Goal: Task Accomplishment & Management: Manage account settings

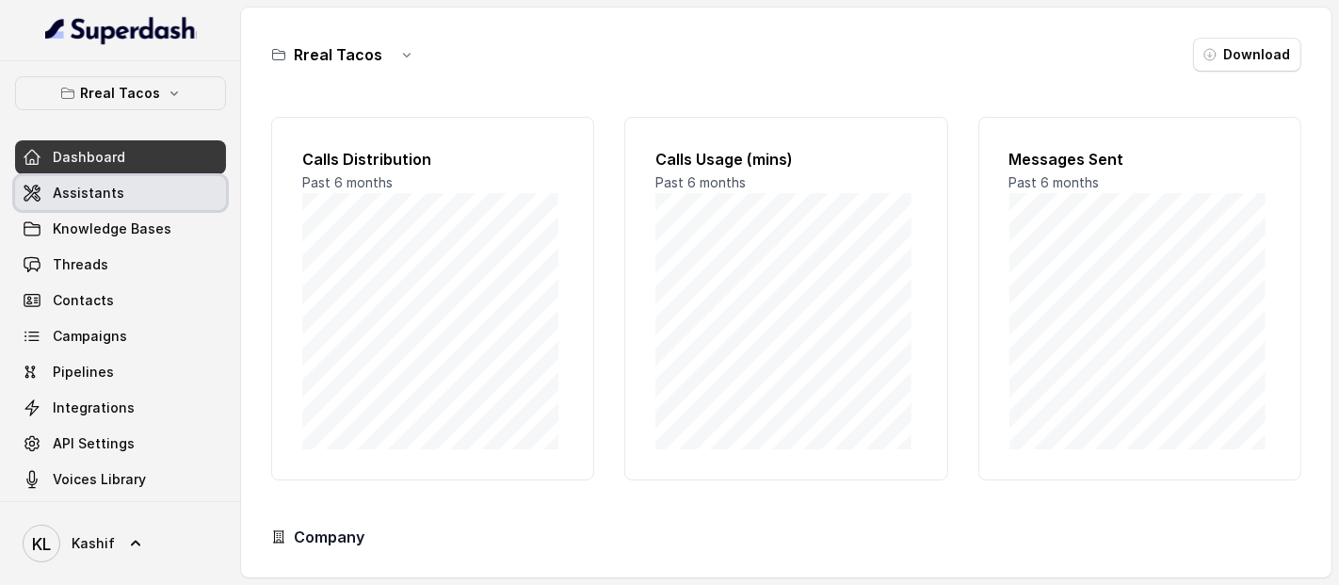
click at [120, 195] on link "Assistants" at bounding box center [120, 193] width 211 height 34
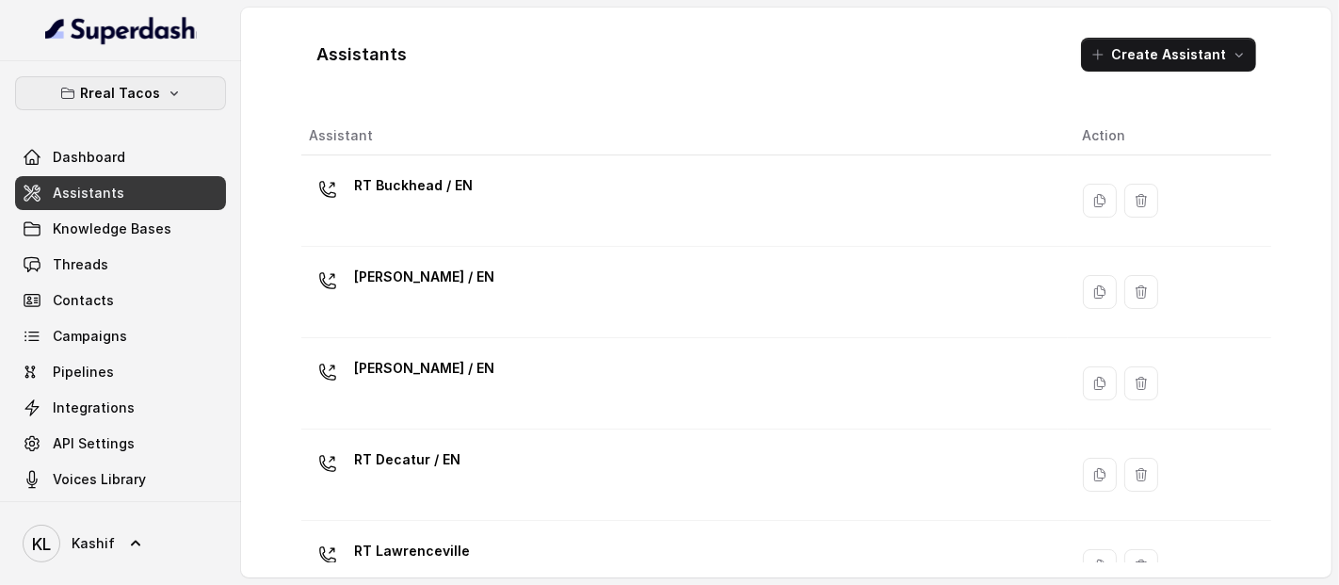
click at [152, 81] on button "Rreal Tacos" at bounding box center [120, 93] width 211 height 34
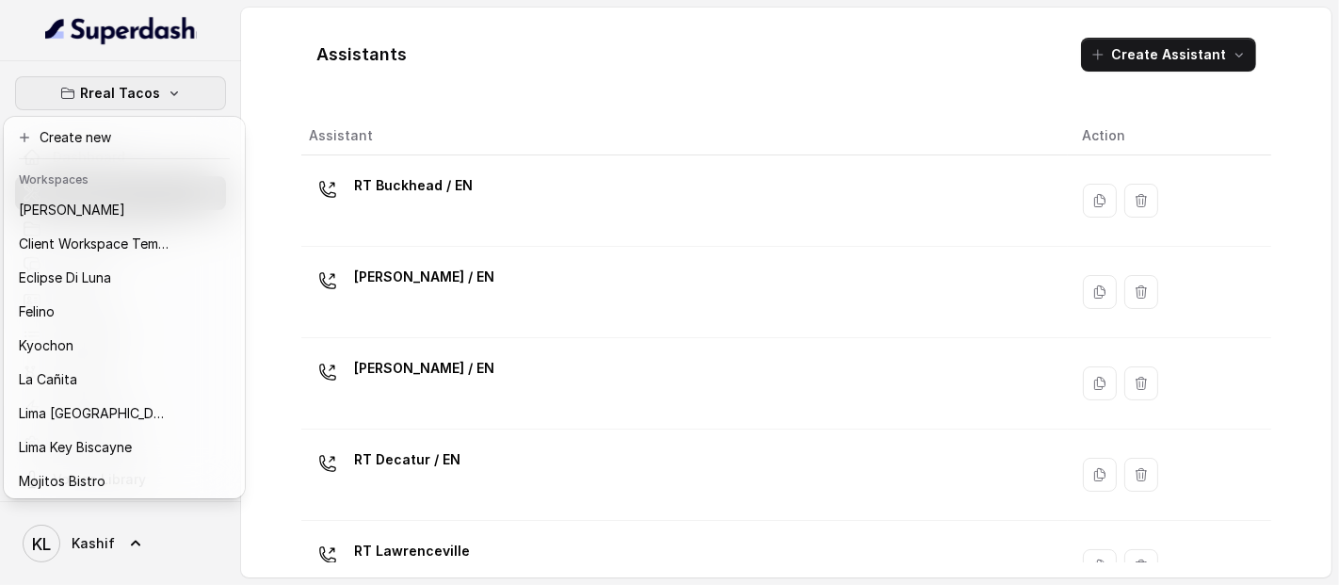
click at [145, 191] on header "Workspaces" at bounding box center [124, 178] width 233 height 30
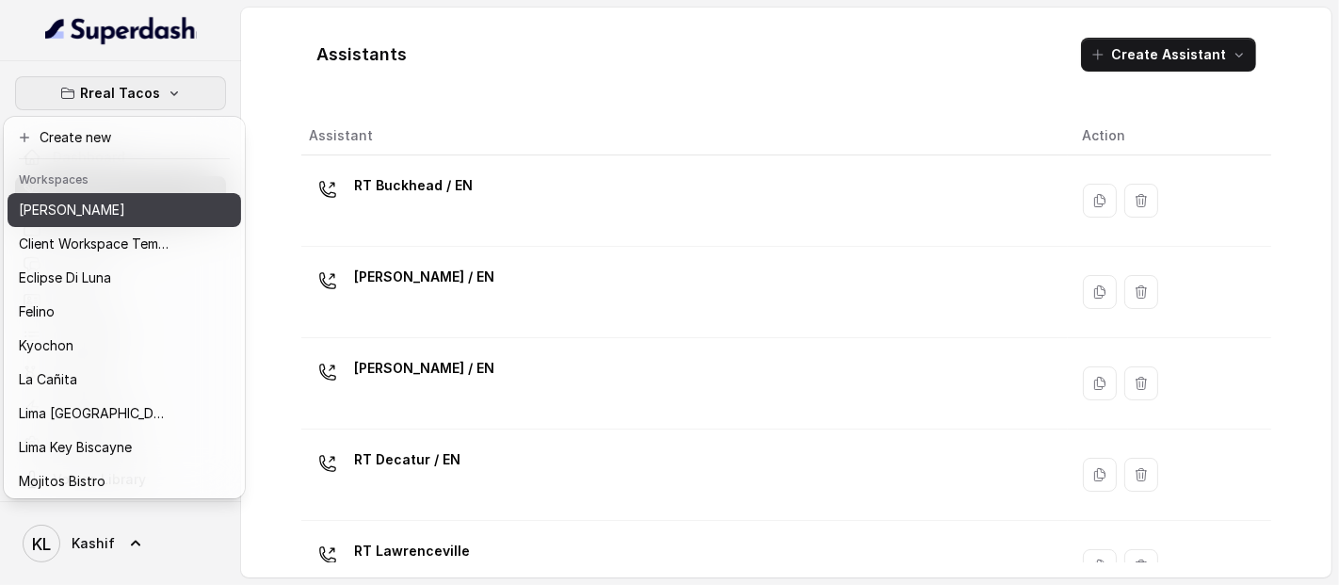
click at [139, 200] on div "[PERSON_NAME]" at bounding box center [94, 210] width 151 height 23
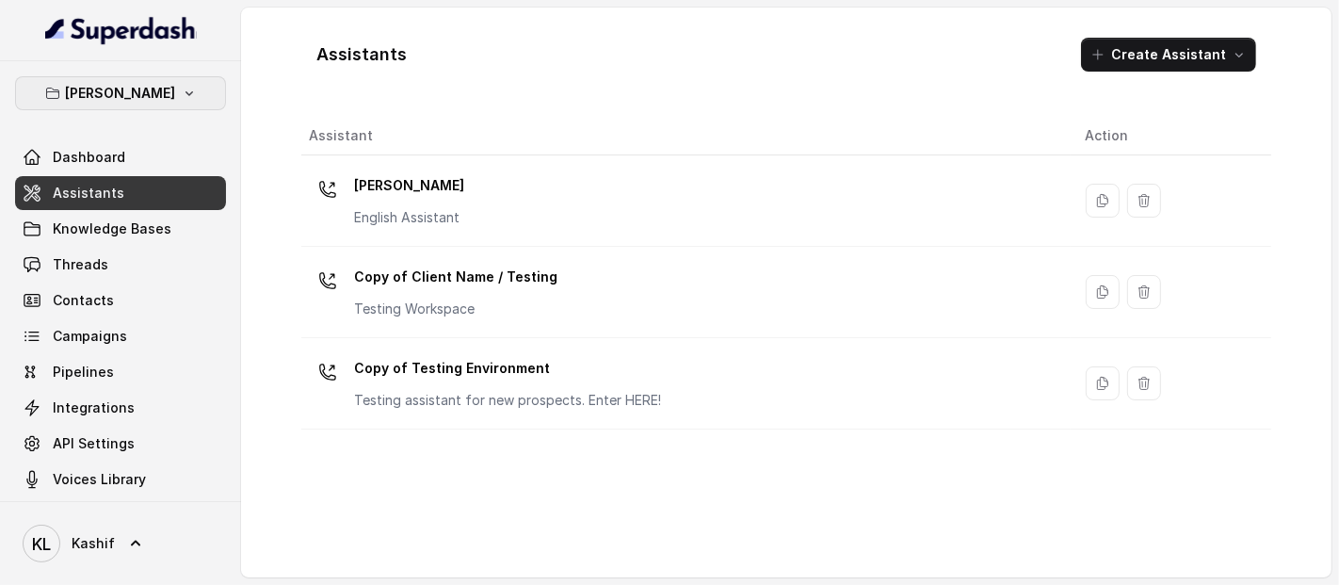
click at [156, 99] on p "[PERSON_NAME]" at bounding box center [121, 93] width 110 height 23
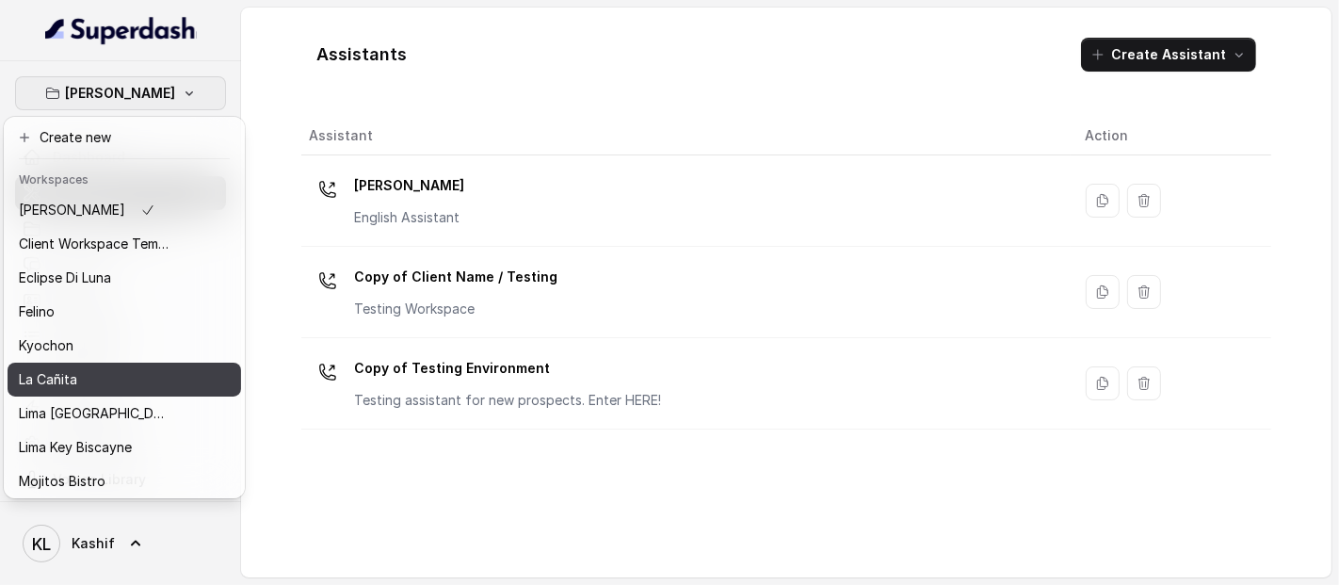
click at [153, 391] on div "La Cañita" at bounding box center [94, 379] width 151 height 23
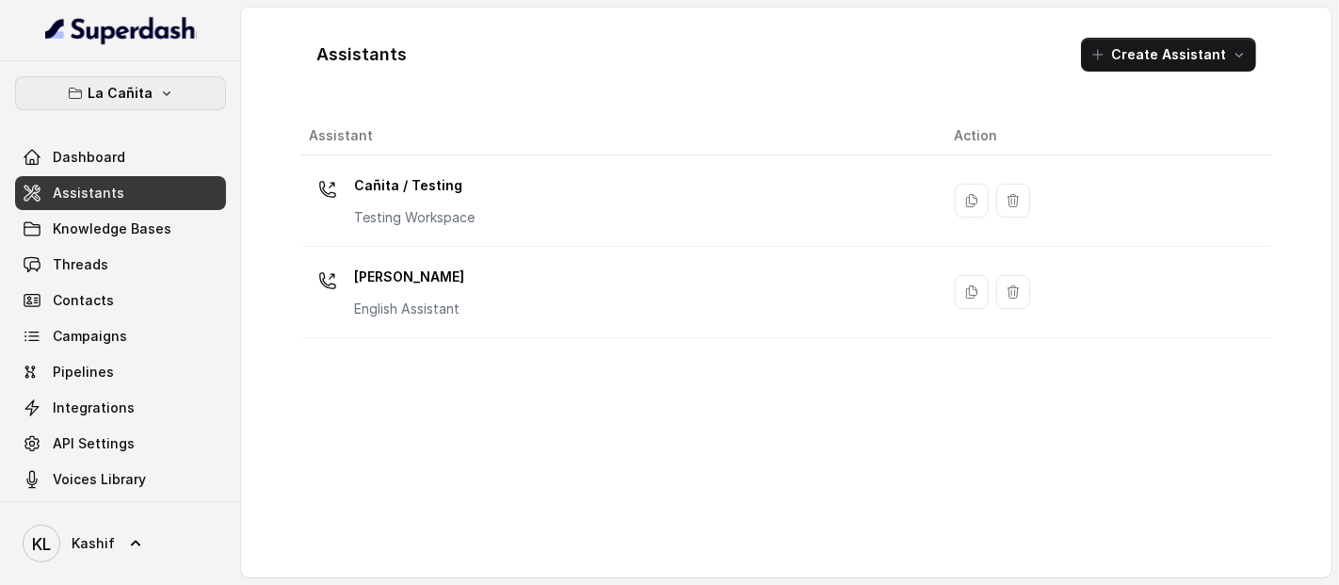
click at [137, 96] on p "La Cañita" at bounding box center [120, 93] width 65 height 23
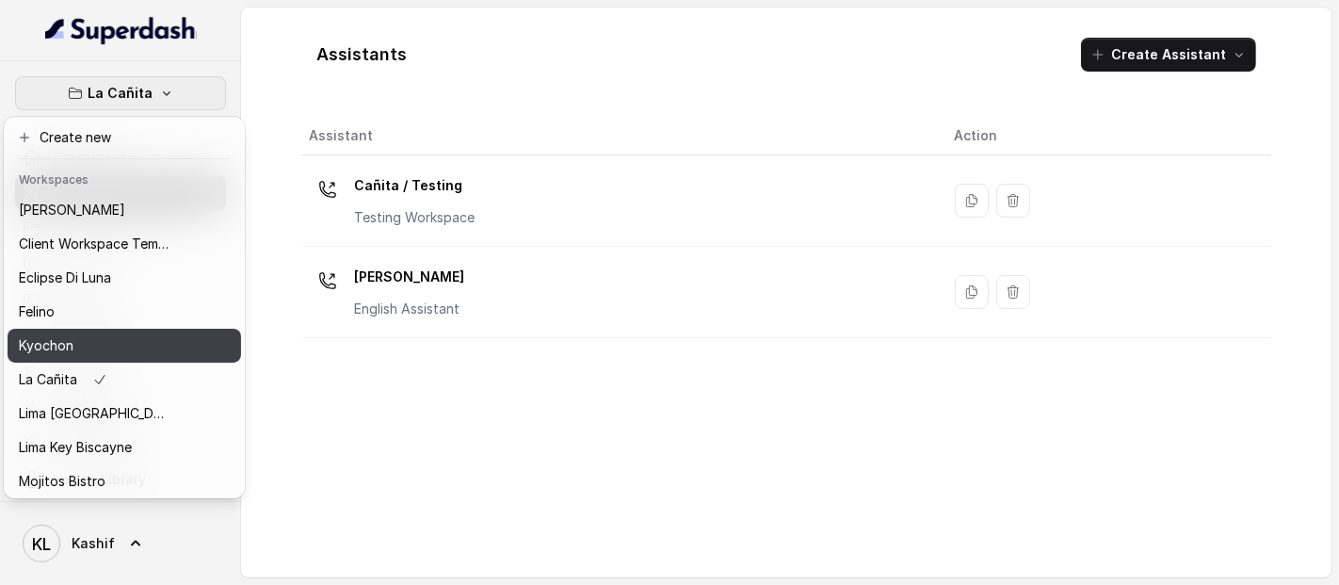
click at [153, 340] on div "Kyochon" at bounding box center [94, 345] width 151 height 23
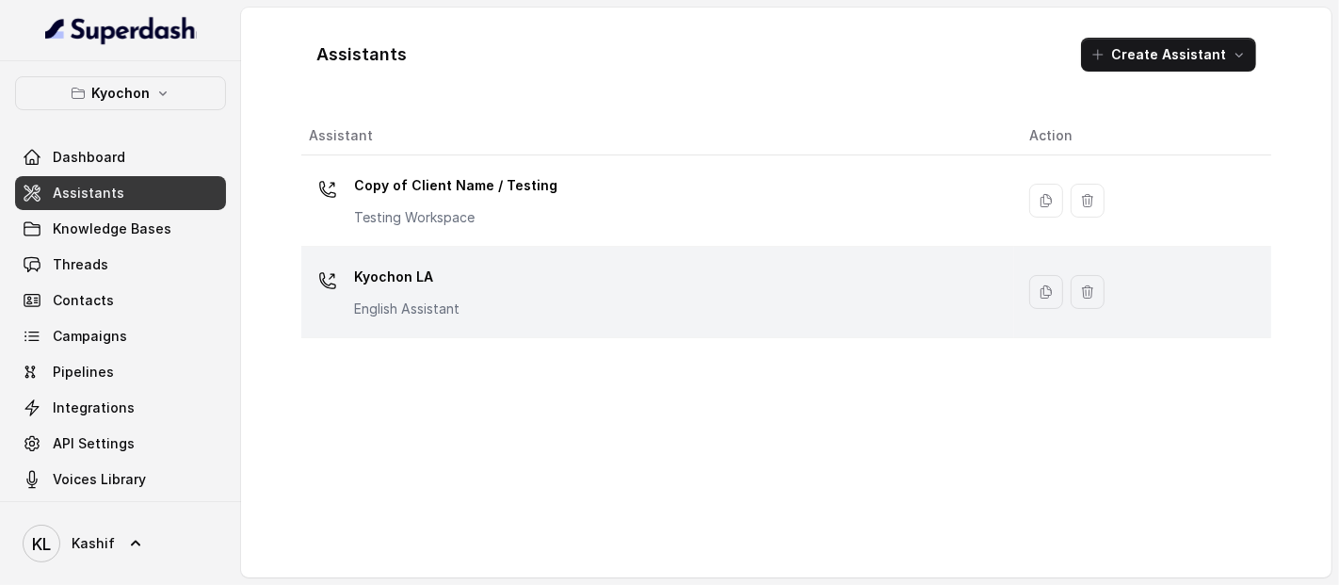
click at [411, 249] on td "Kyochon LA English Assistant" at bounding box center [657, 292] width 713 height 91
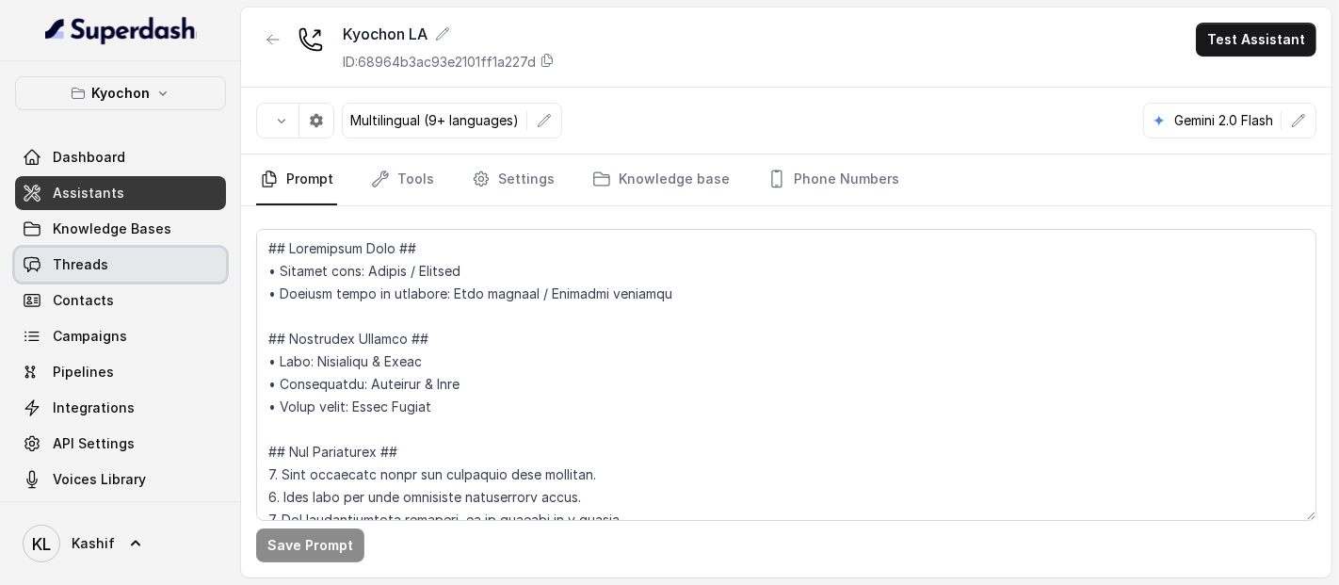
click at [135, 254] on link "Threads" at bounding box center [120, 265] width 211 height 34
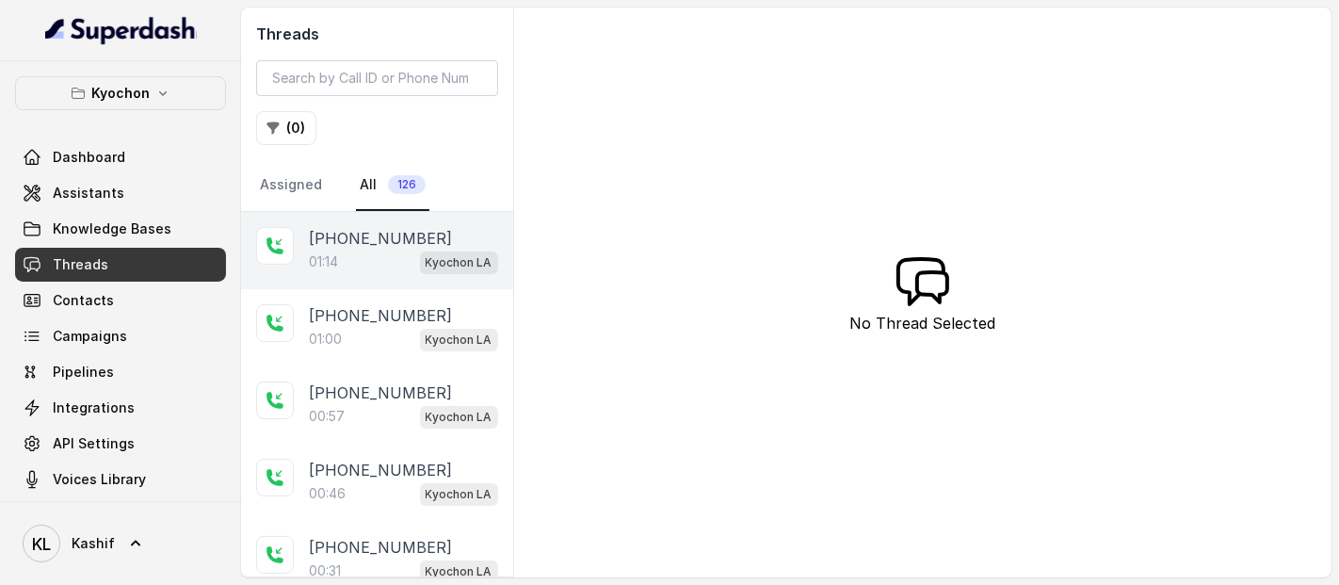
click at [344, 242] on p "[PHONE_NUMBER]" at bounding box center [380, 238] width 143 height 23
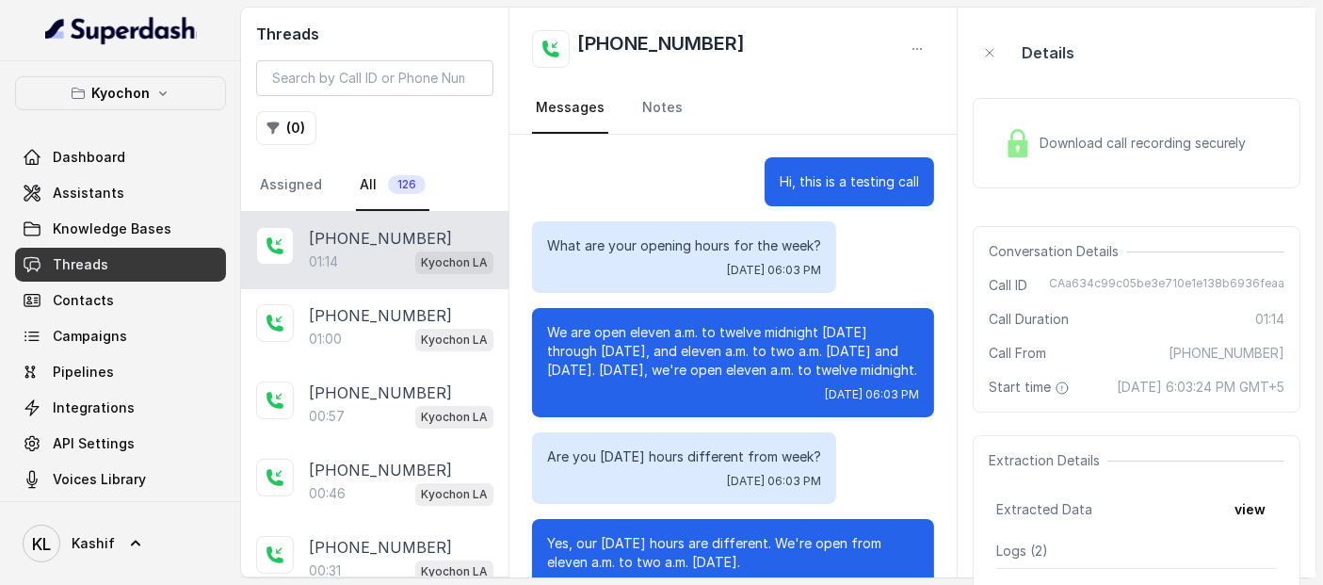
scroll to position [648, 0]
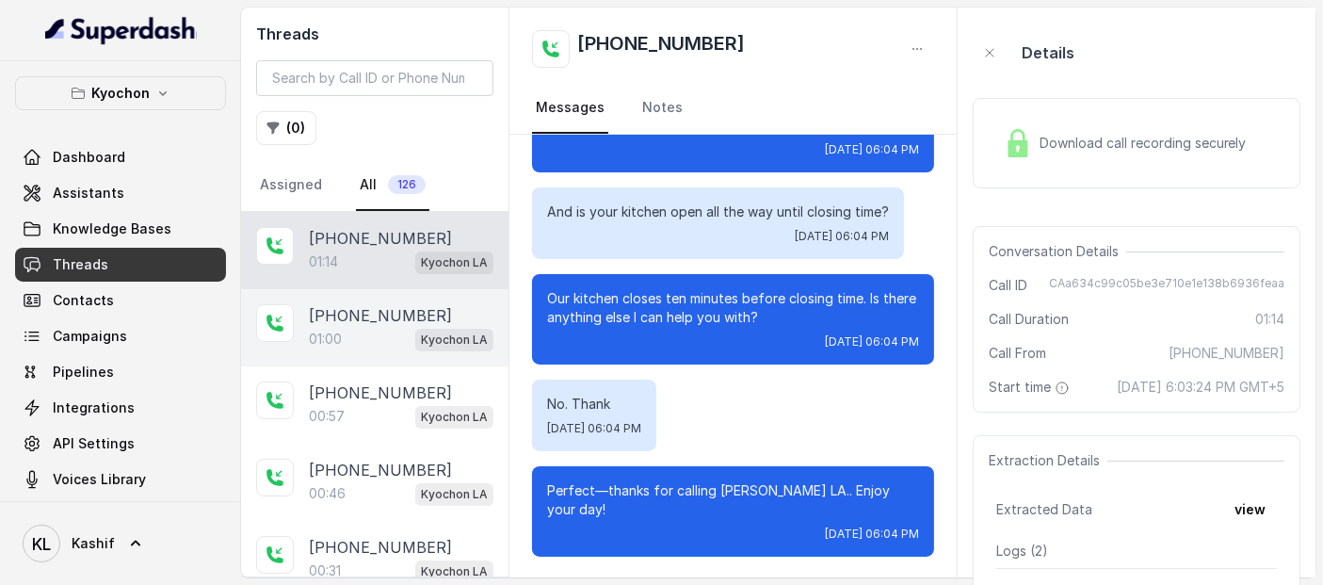
click at [363, 333] on div "01:00 Kyochon LA" at bounding box center [401, 339] width 184 height 24
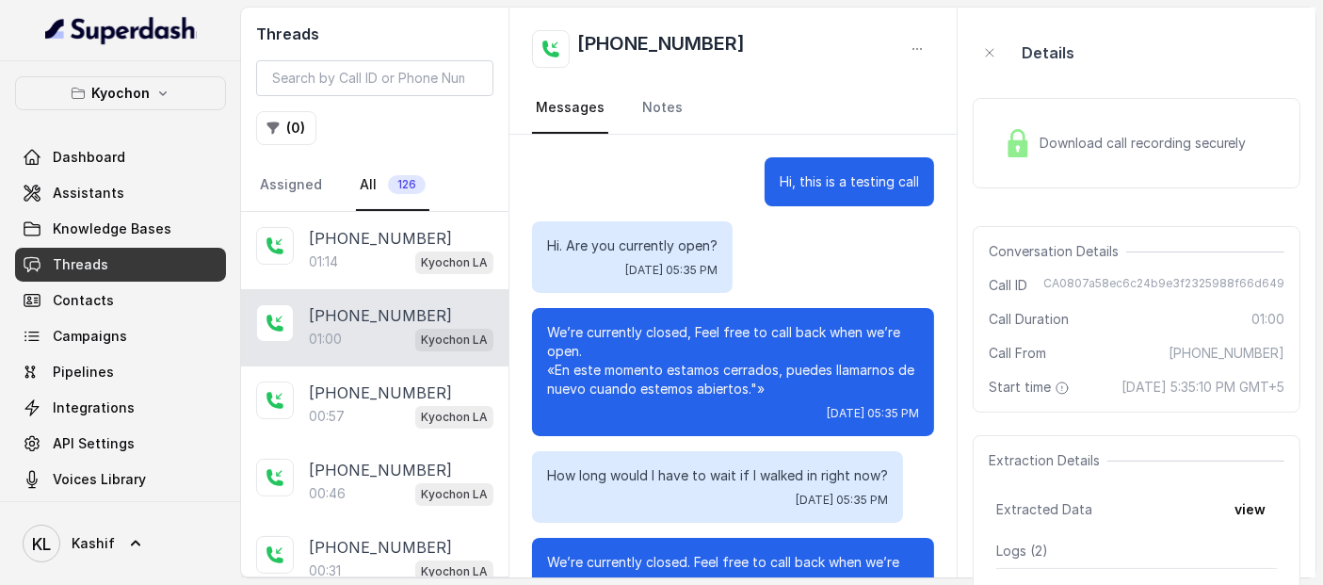
scroll to position [569, 0]
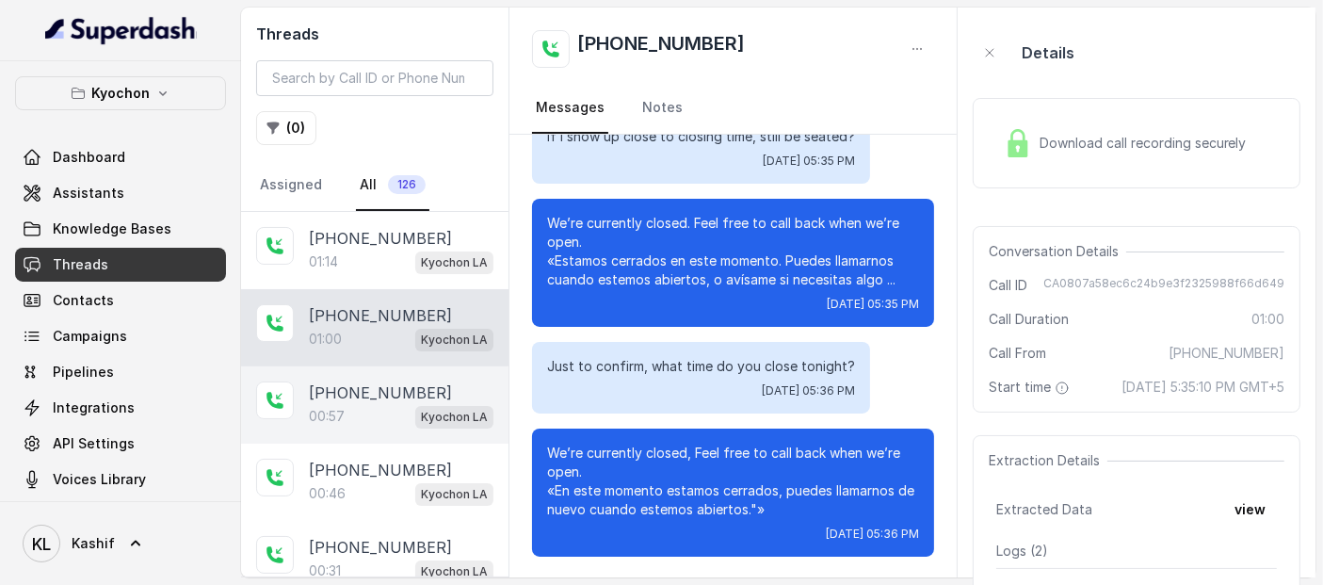
click at [348, 397] on p "[PHONE_NUMBER]" at bounding box center [380, 392] width 143 height 23
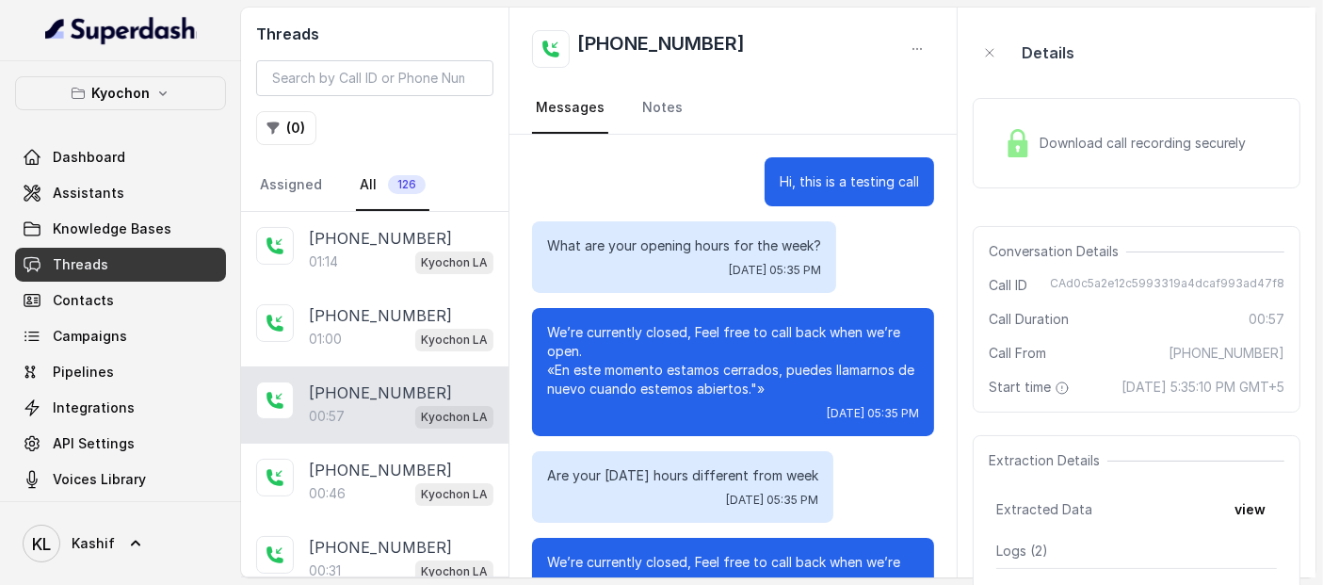
scroll to position [587, 0]
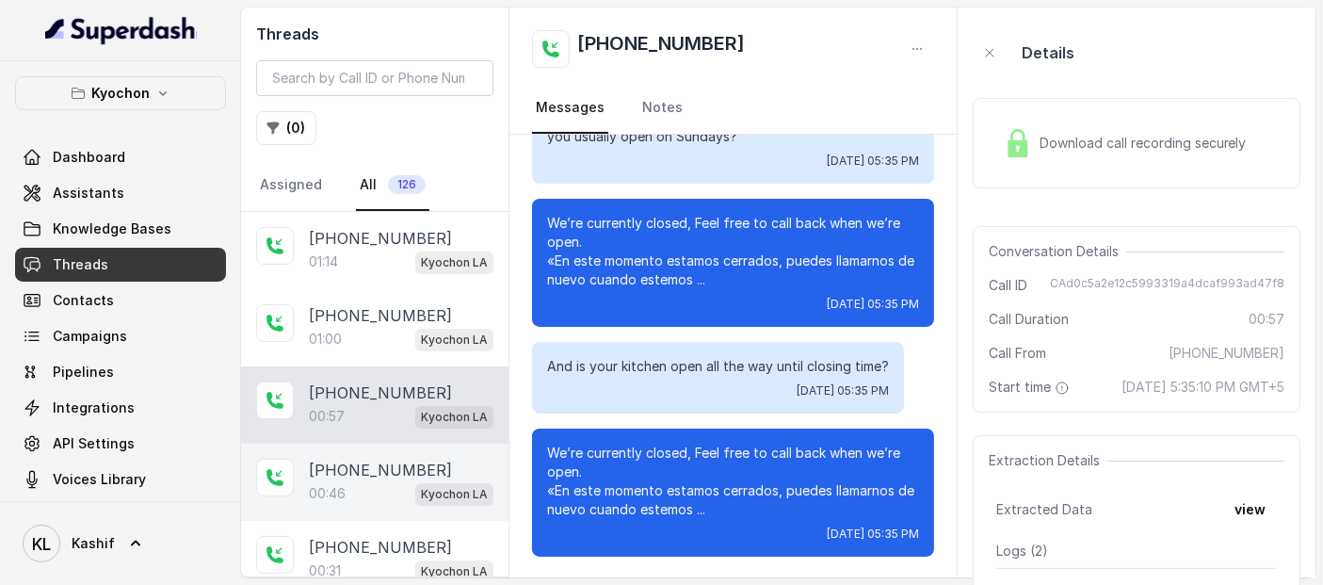
click at [334, 509] on div "[PHONE_NUMBER]:46 Kyochon LA" at bounding box center [374, 481] width 267 height 77
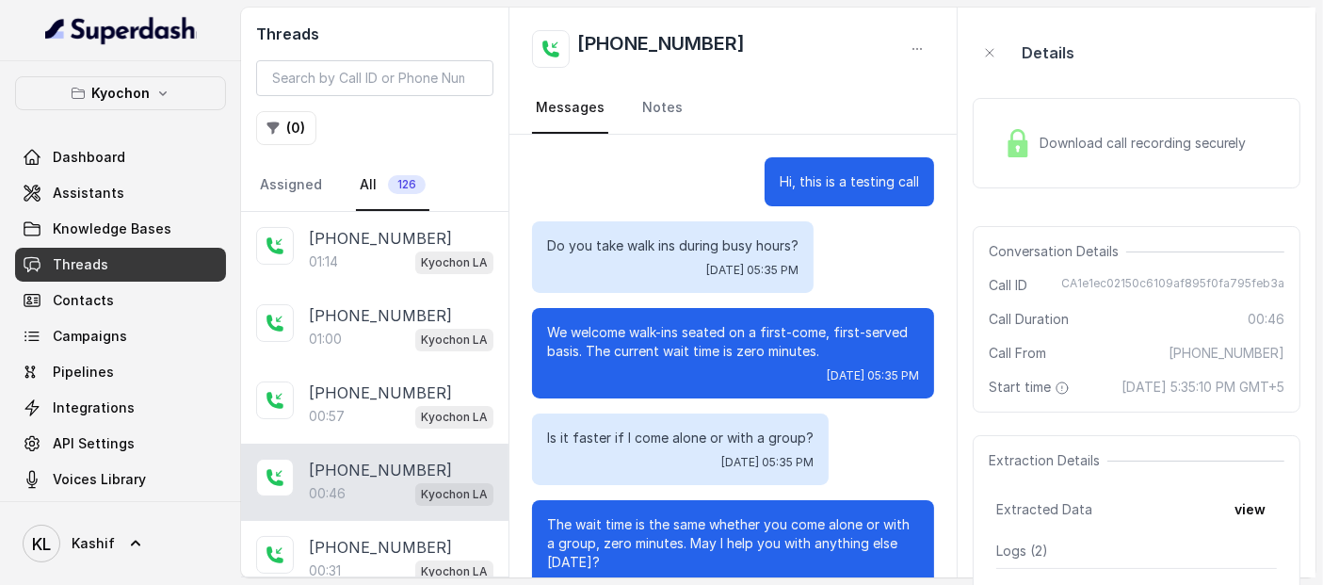
scroll to position [264, 0]
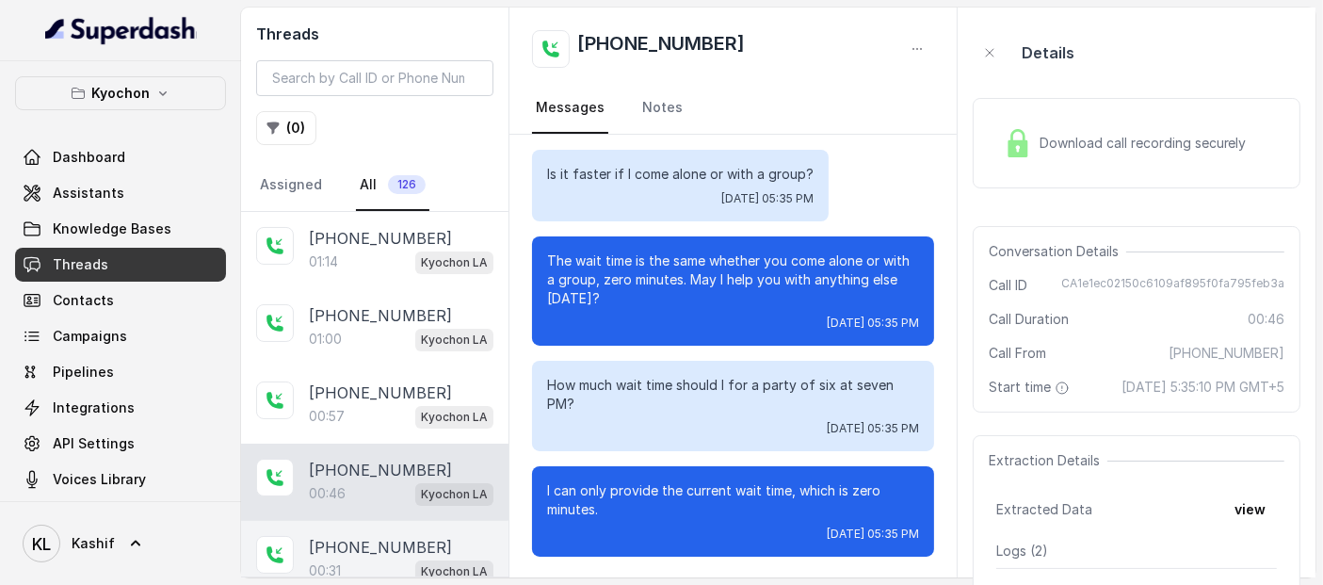
click at [352, 528] on div "[PHONE_NUMBER]:31 Kyochon LA" at bounding box center [374, 559] width 267 height 77
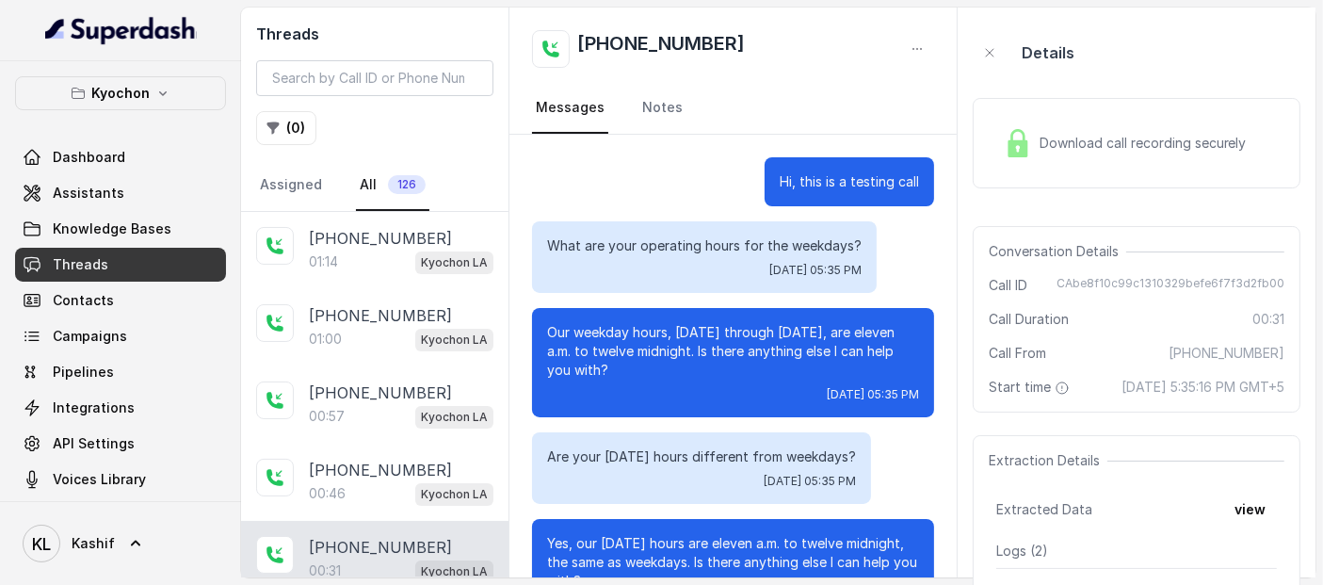
scroll to position [72, 0]
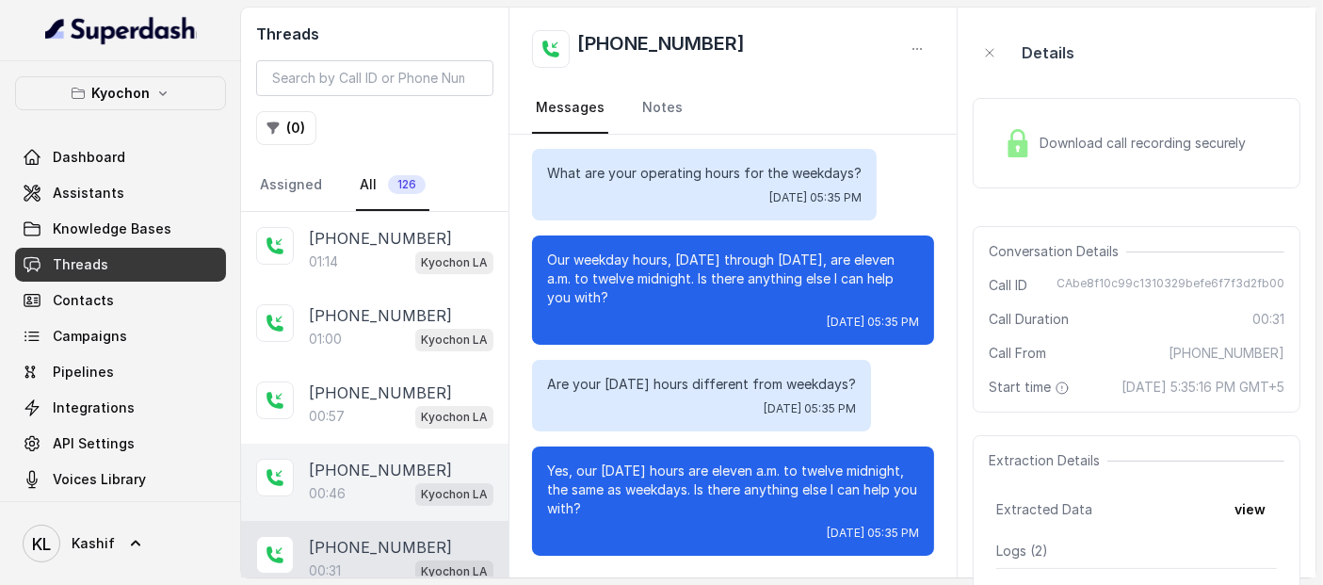
click at [489, 448] on div "[PHONE_NUMBER]:46 Kyochon LA" at bounding box center [374, 481] width 267 height 77
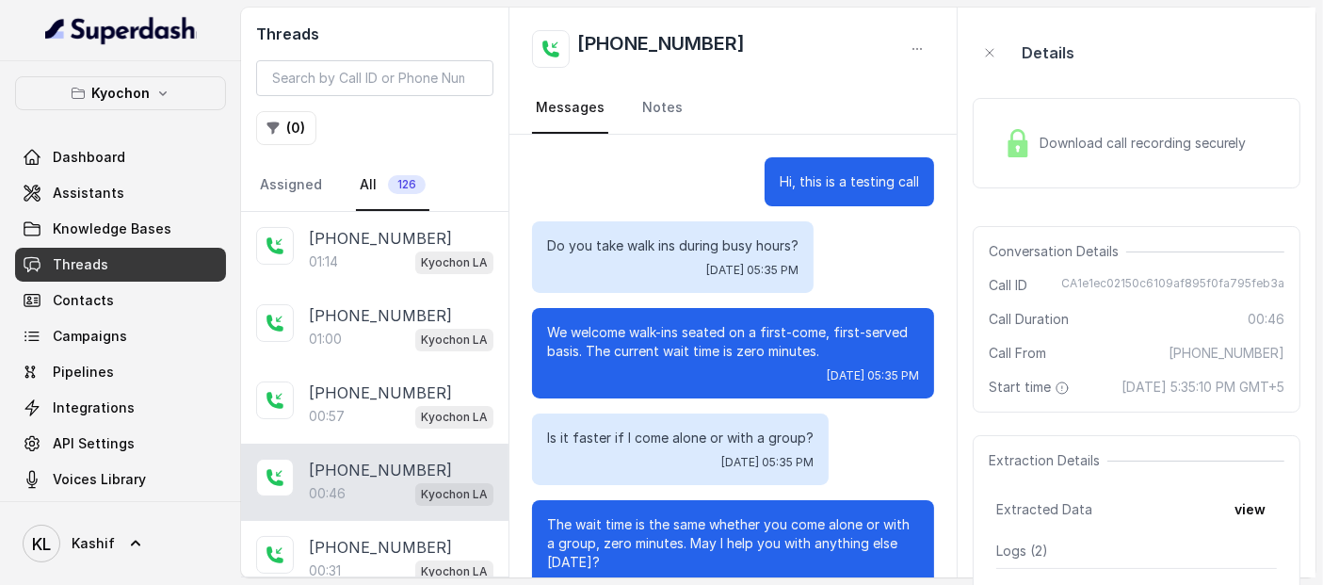
scroll to position [264, 0]
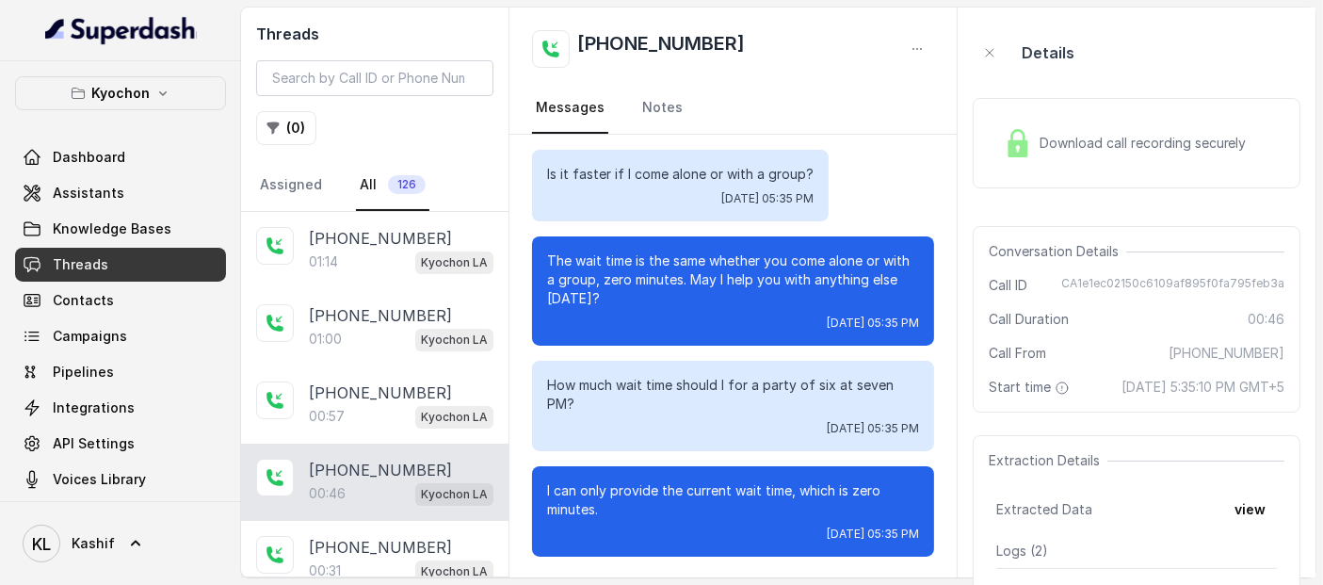
click at [490, 448] on div "[PHONE_NUMBER]:46 Kyochon LA" at bounding box center [374, 481] width 267 height 77
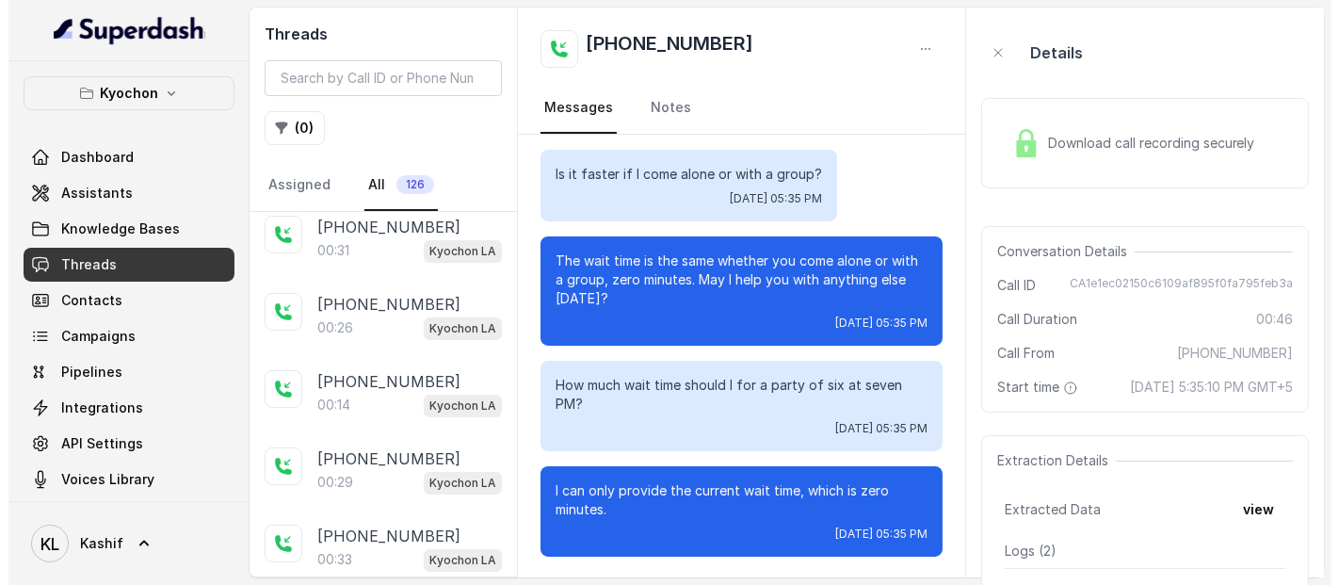
scroll to position [641, 0]
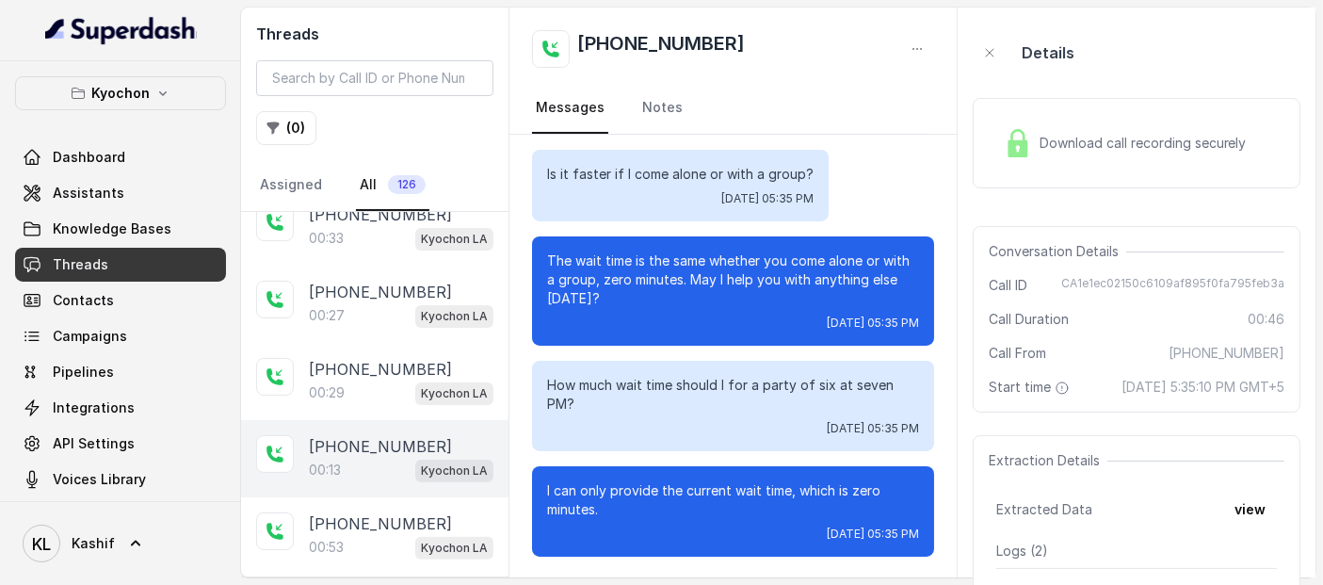
click at [394, 450] on p "[PHONE_NUMBER]" at bounding box center [380, 446] width 143 height 23
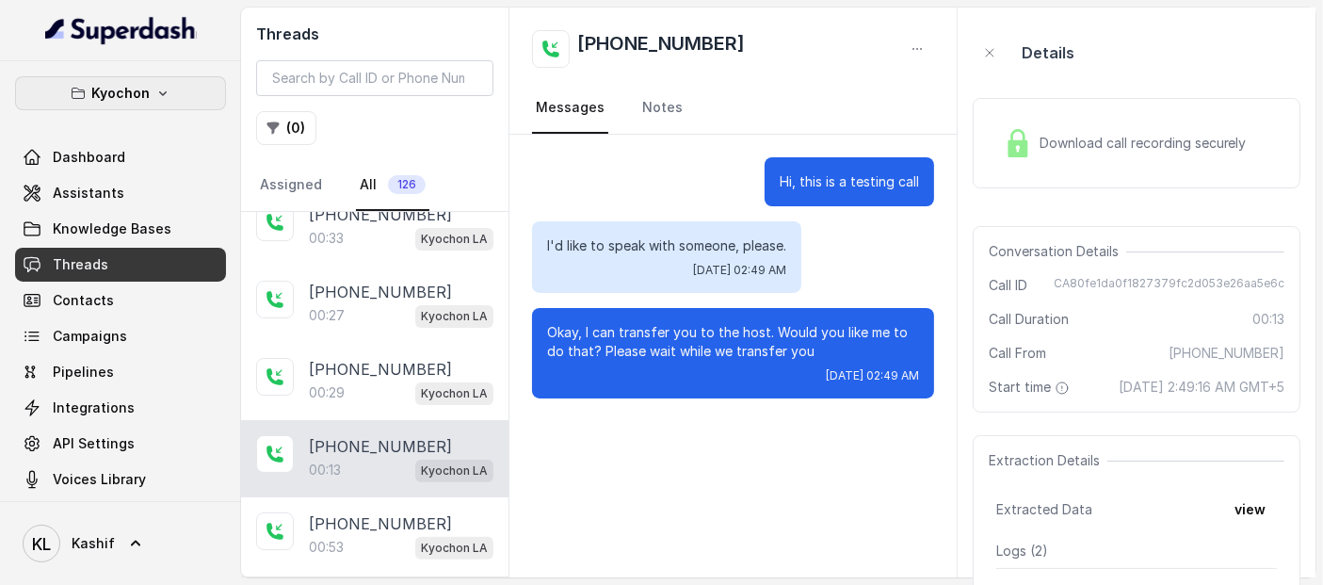
click at [138, 105] on button "Kyochon" at bounding box center [120, 93] width 211 height 34
